Goal: Complete application form

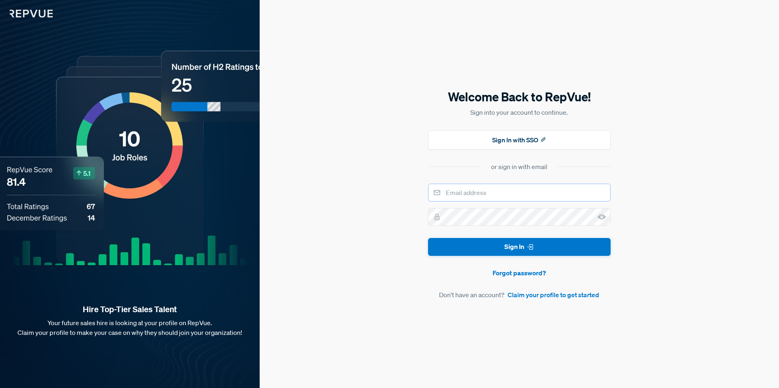
click at [500, 192] on input "email" at bounding box center [519, 193] width 183 height 18
click at [558, 294] on link "Claim your profile to get started" at bounding box center [554, 295] width 92 height 10
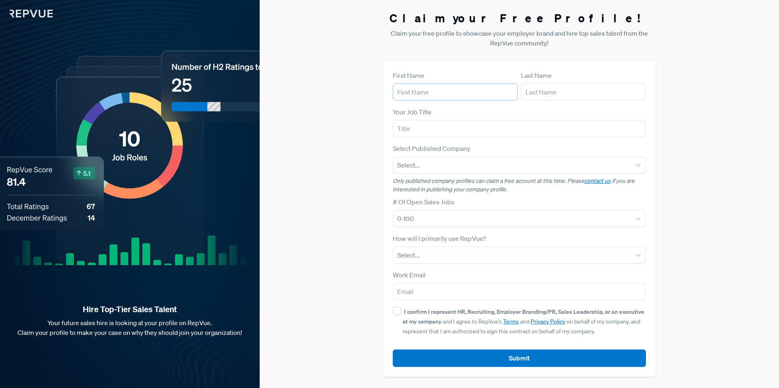
click at [453, 97] on input "text" at bounding box center [455, 92] width 125 height 17
type input "[PERSON_NAME]"
type input "A"
type input "SMB Account Executive"
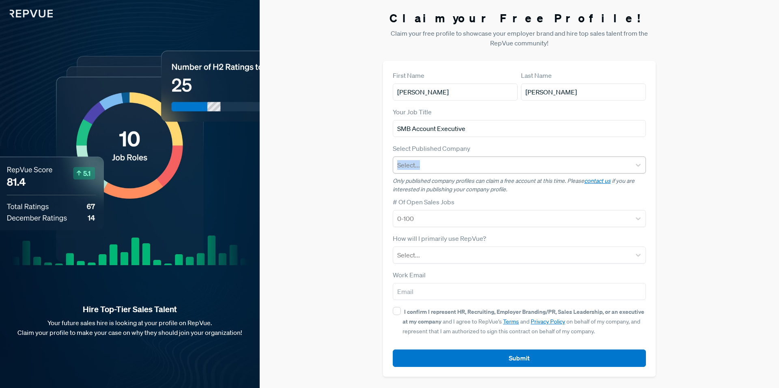
click at [448, 157] on div "Select Published Company Select..." at bounding box center [519, 159] width 253 height 30
click at [449, 161] on div at bounding box center [512, 164] width 230 height 11
type input "wireless zone"
click at [450, 181] on div "Wireless Zone LLC" at bounding box center [519, 187] width 253 height 16
click at [438, 224] on div at bounding box center [512, 218] width 230 height 11
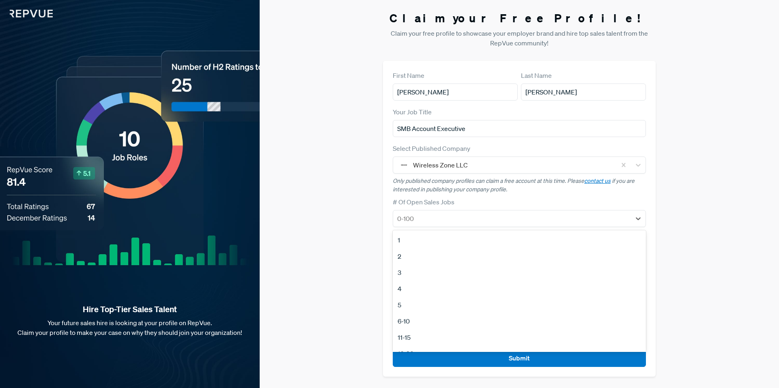
click at [434, 241] on div "1" at bounding box center [519, 240] width 253 height 16
